Goal: Task Accomplishment & Management: Manage account settings

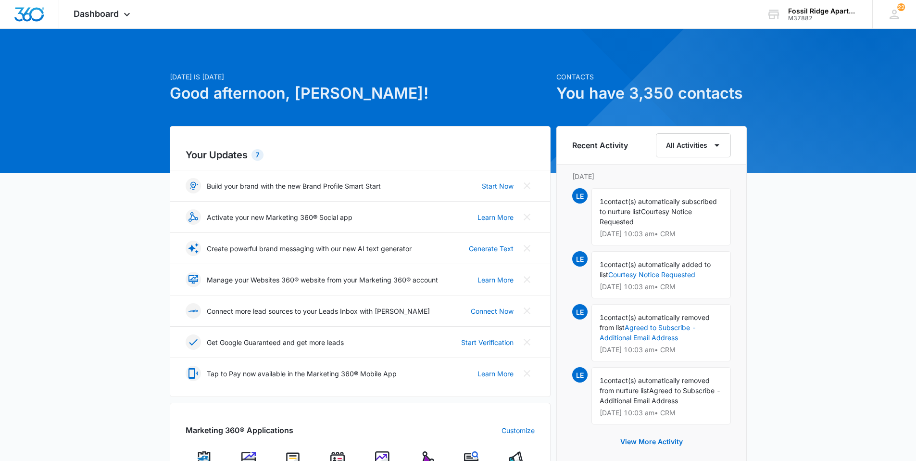
click at [336, 453] on img at bounding box center [337, 458] width 14 height 14
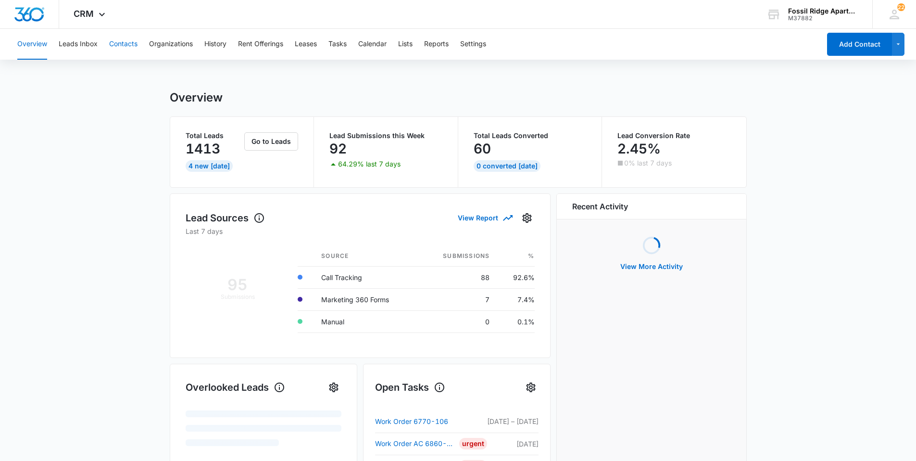
click at [131, 45] on button "Contacts" at bounding box center [123, 44] width 28 height 31
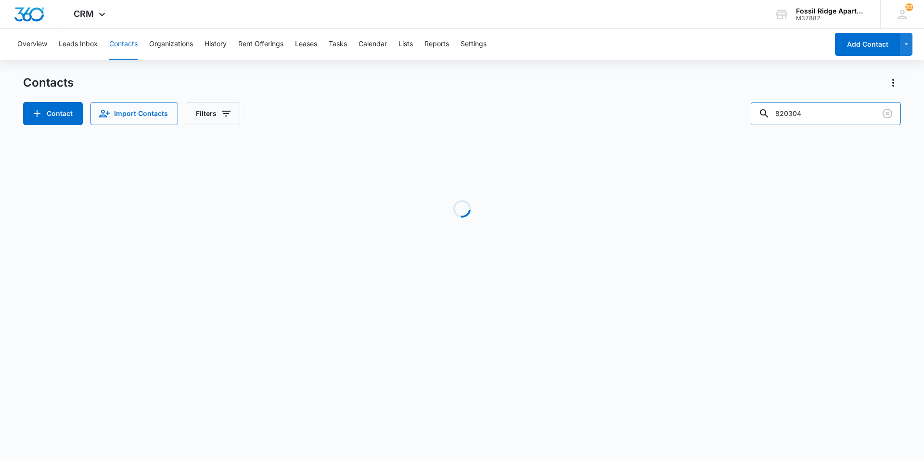
drag, startPoint x: 817, startPoint y: 108, endPoint x: 708, endPoint y: 135, distance: 111.9
click at [716, 135] on div "Contacts Contact Import Contacts Filters 820304 Loading No Results" at bounding box center [461, 183] width 877 height 217
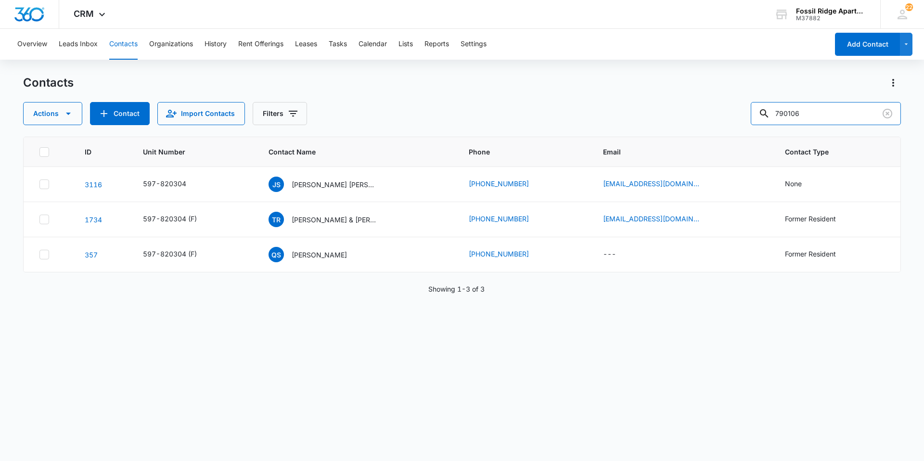
type input "790106"
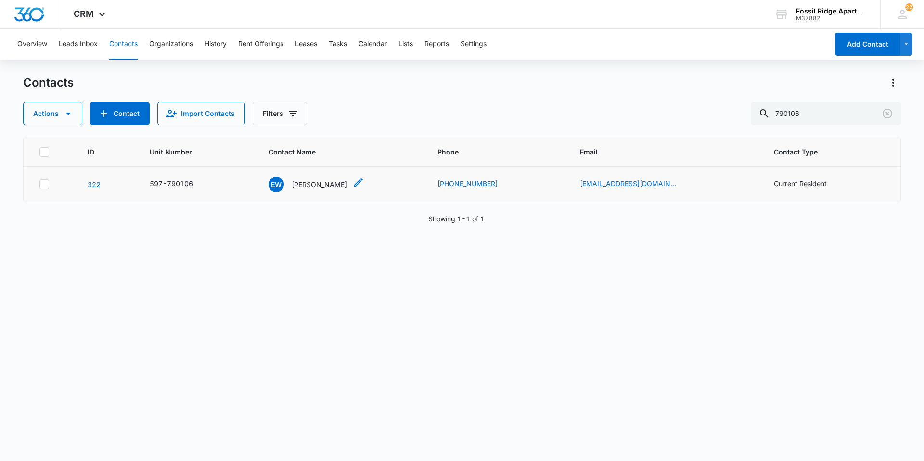
click at [323, 185] on p "[PERSON_NAME]" at bounding box center [318, 184] width 55 height 10
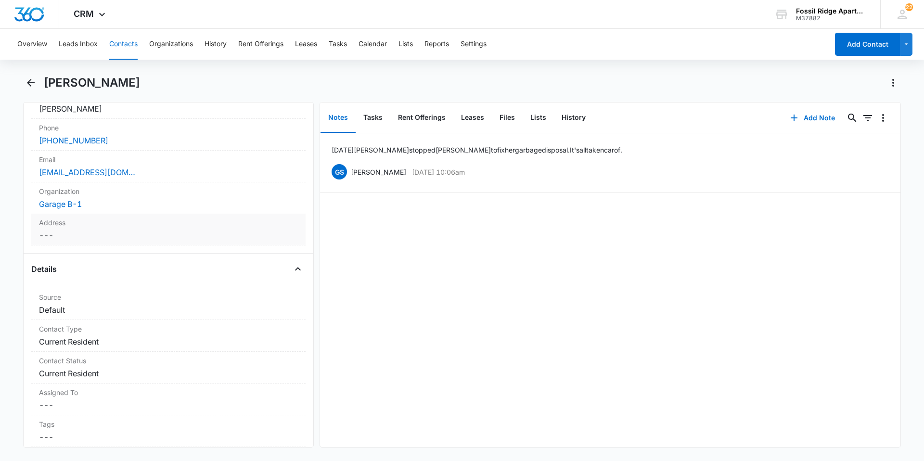
scroll to position [289, 0]
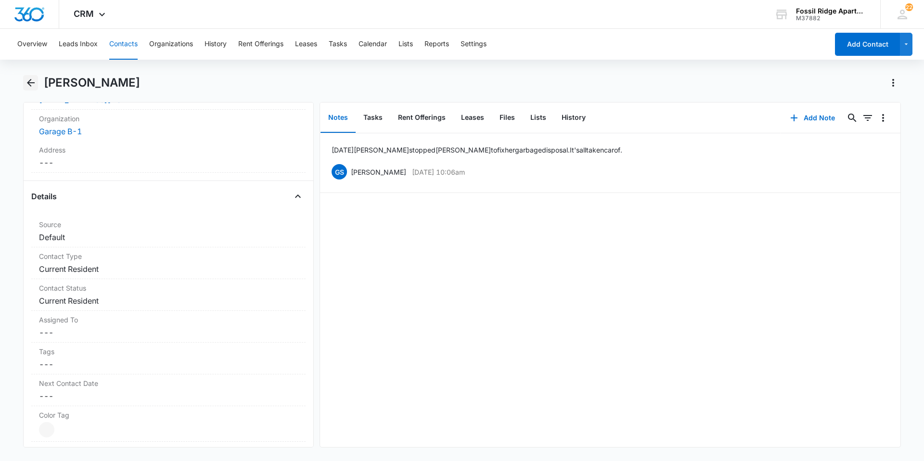
click at [33, 82] on icon "Back" at bounding box center [31, 83] width 12 height 12
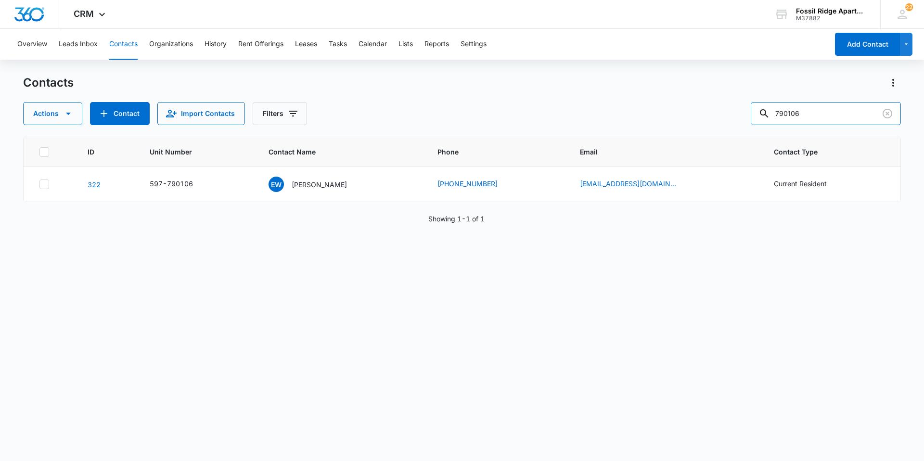
drag, startPoint x: 822, startPoint y: 108, endPoint x: 710, endPoint y: 123, distance: 113.5
click at [710, 123] on div "Actions Contact Import Contacts Filters 790106" at bounding box center [461, 113] width 877 height 23
type input "730205"
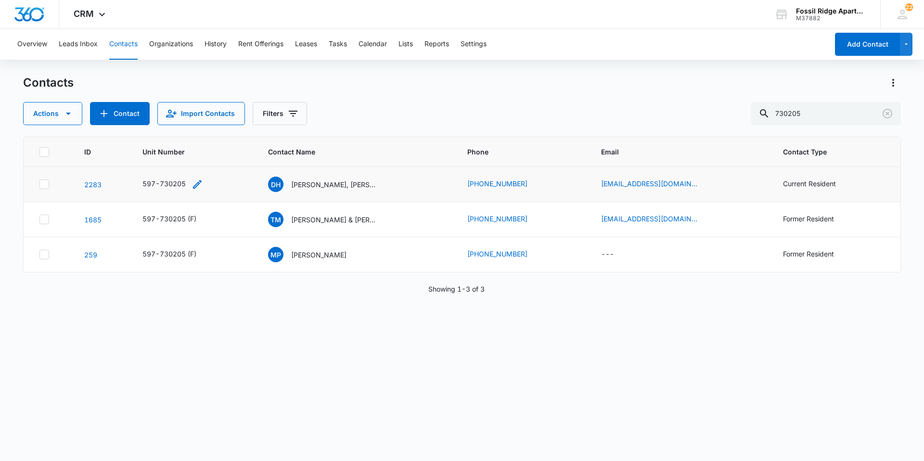
click at [194, 186] on icon "Unit Number - 597-730205 - Select to Edit Field" at bounding box center [197, 184] width 9 height 9
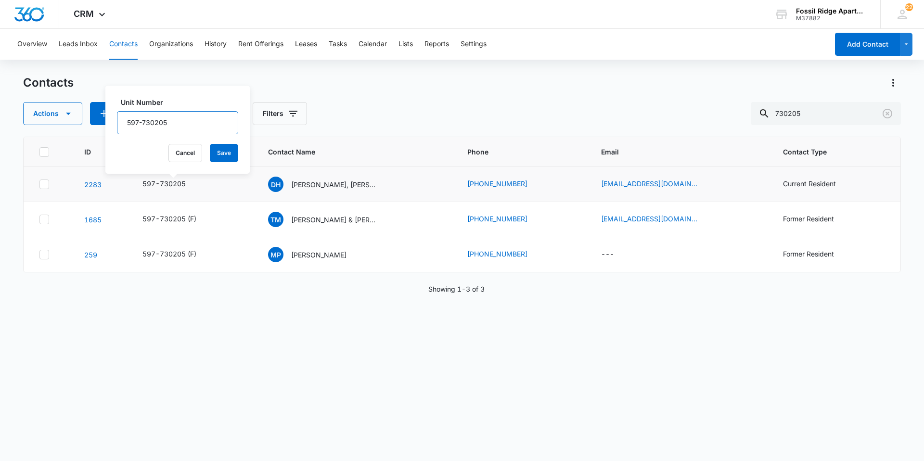
click at [175, 119] on input "597-730205" at bounding box center [177, 122] width 121 height 23
type input "597-730205(F)"
click at [218, 155] on button "Save" at bounding box center [224, 153] width 28 height 18
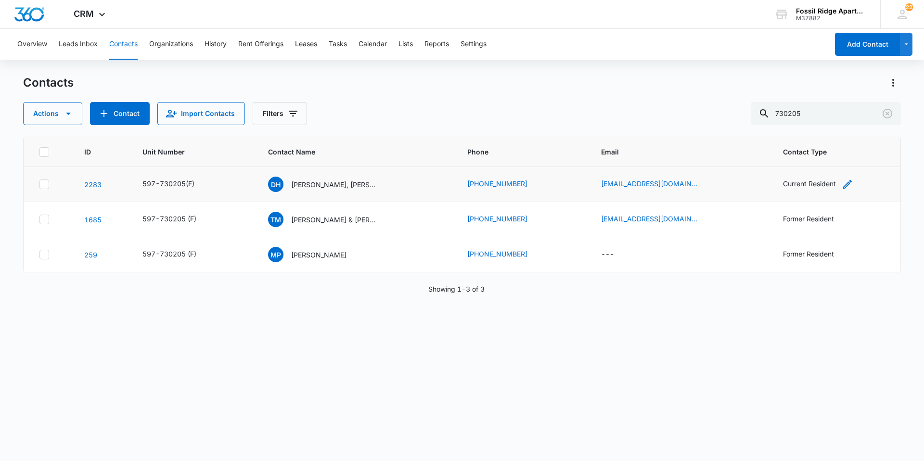
click at [785, 184] on div "Current Resident" at bounding box center [809, 183] width 53 height 10
click at [821, 121] on icon "Remove Current Resident" at bounding box center [824, 122] width 7 height 7
click at [829, 123] on div at bounding box center [828, 122] width 15 height 15
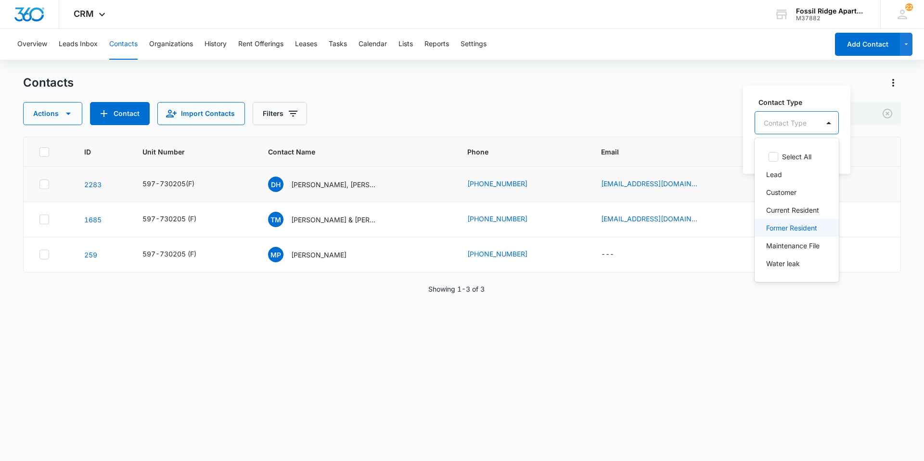
click at [781, 226] on p "Former Resident" at bounding box center [791, 228] width 51 height 10
click at [832, 124] on input "text" at bounding box center [833, 122] width 2 height 10
click at [692, 119] on div "Actions Contact Import Contacts Filters 730205" at bounding box center [461, 113] width 877 height 23
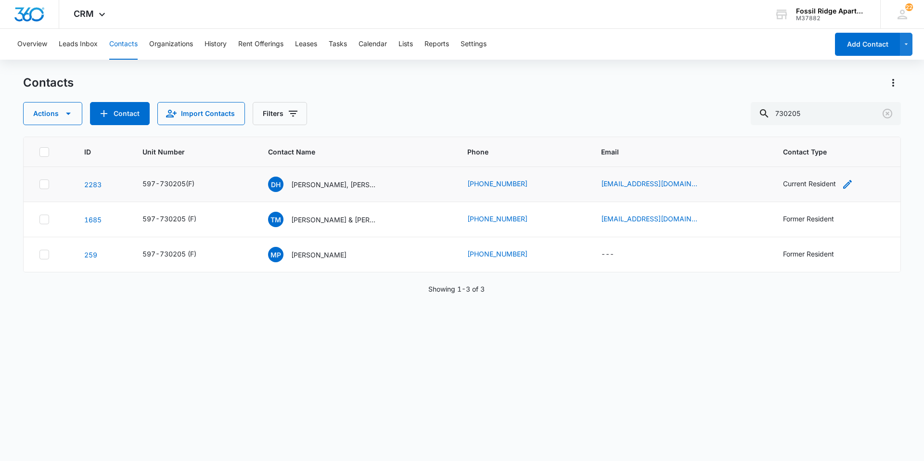
click at [794, 185] on div "Current Resident" at bounding box center [809, 183] width 53 height 10
click at [851, 153] on button "Save" at bounding box center [852, 153] width 28 height 18
click at [304, 185] on p "[PERSON_NAME], [PERSON_NAME]" at bounding box center [334, 184] width 87 height 10
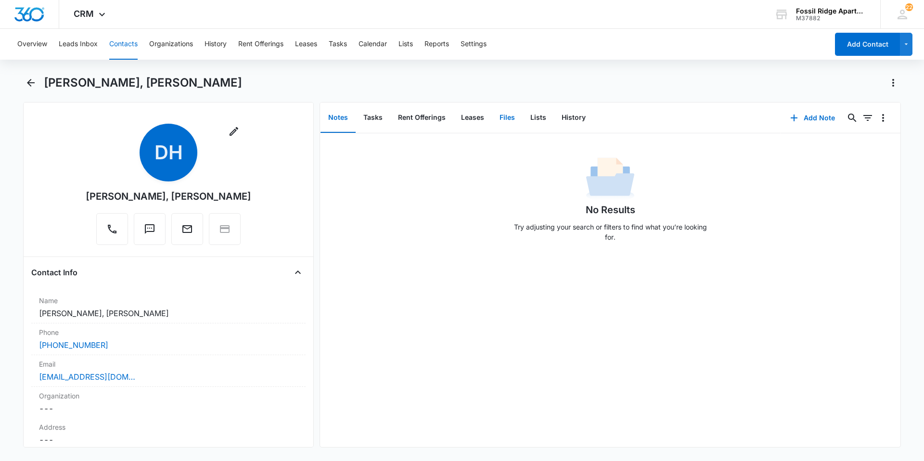
click at [498, 119] on button "Files" at bounding box center [507, 118] width 31 height 30
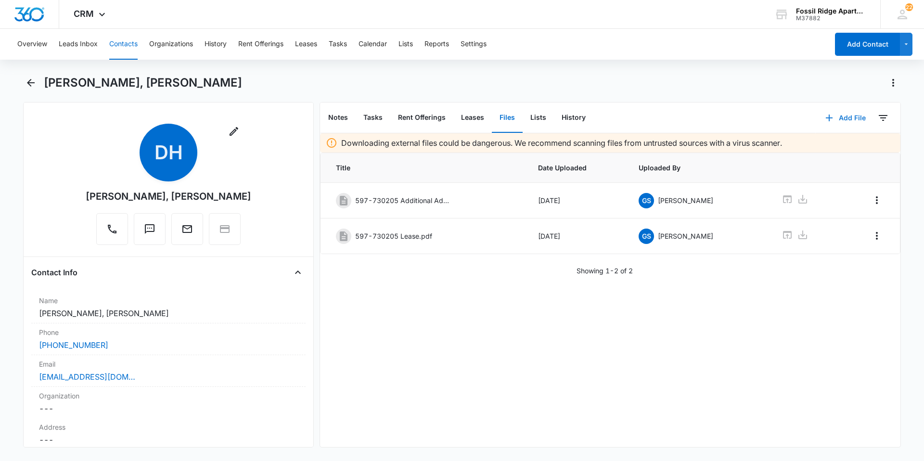
click at [823, 115] on icon "button" at bounding box center [829, 118] width 12 height 12
click at [814, 149] on div "Upload Files" at bounding box center [832, 148] width 38 height 7
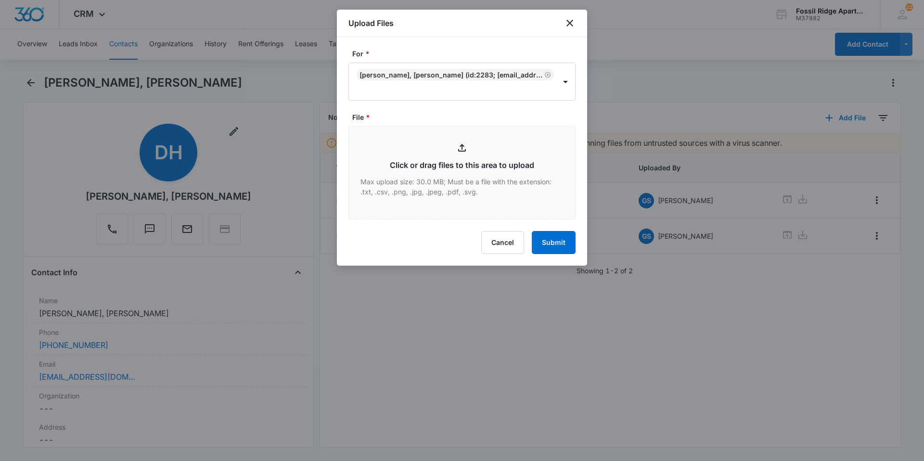
type input "C:\fakepath\Xerox Scan_09082025135213.pdf"
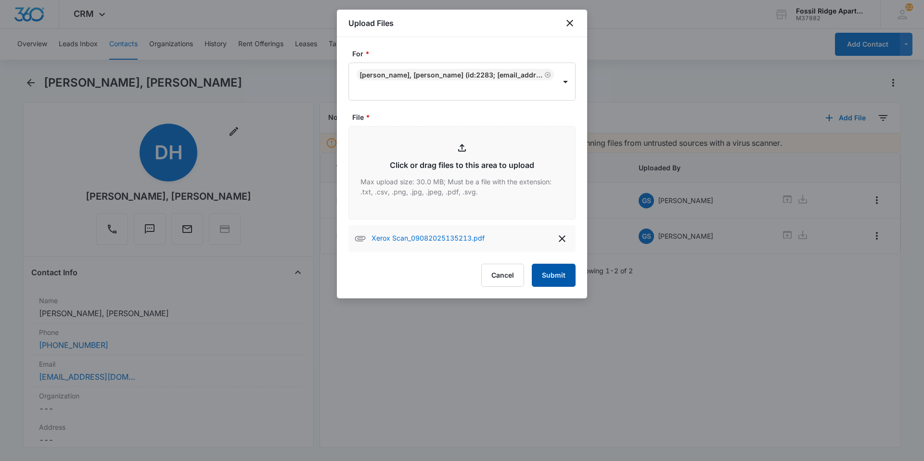
click at [549, 274] on button "Submit" at bounding box center [554, 275] width 44 height 23
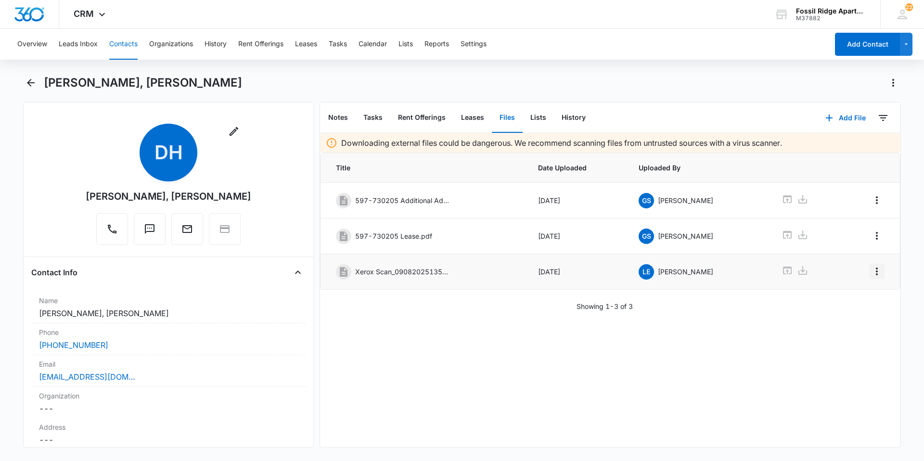
click at [871, 270] on icon "Overflow Menu" at bounding box center [877, 272] width 12 height 12
click at [836, 300] on div "Edit" at bounding box center [843, 298] width 20 height 7
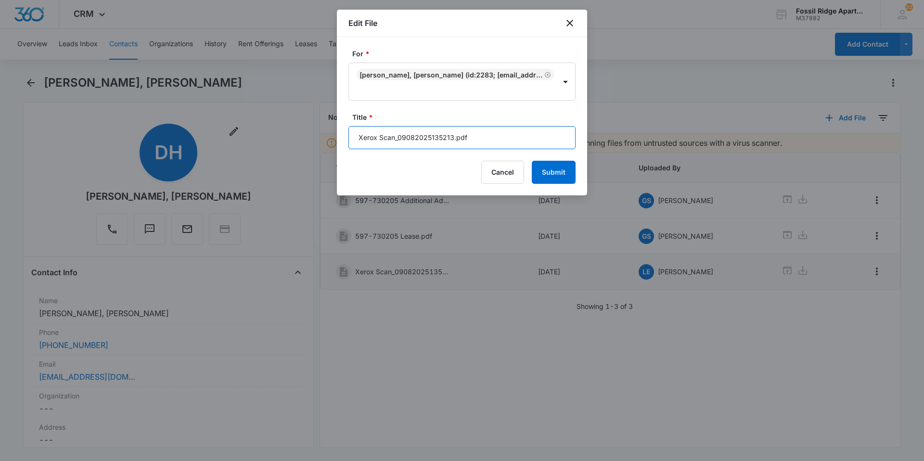
drag, startPoint x: 452, startPoint y: 136, endPoint x: 336, endPoint y: 155, distance: 118.0
click at [347, 146] on div "For * [PERSON_NAME], [PERSON_NAME] (ID:2283; [EMAIL_ADDRESS][DOMAIN_NAME]; 7346…" at bounding box center [462, 116] width 250 height 158
type input "Disbursement 597-730205.pdf"
click at [562, 171] on button "Submit" at bounding box center [554, 172] width 44 height 23
